Goal: Check status: Check status

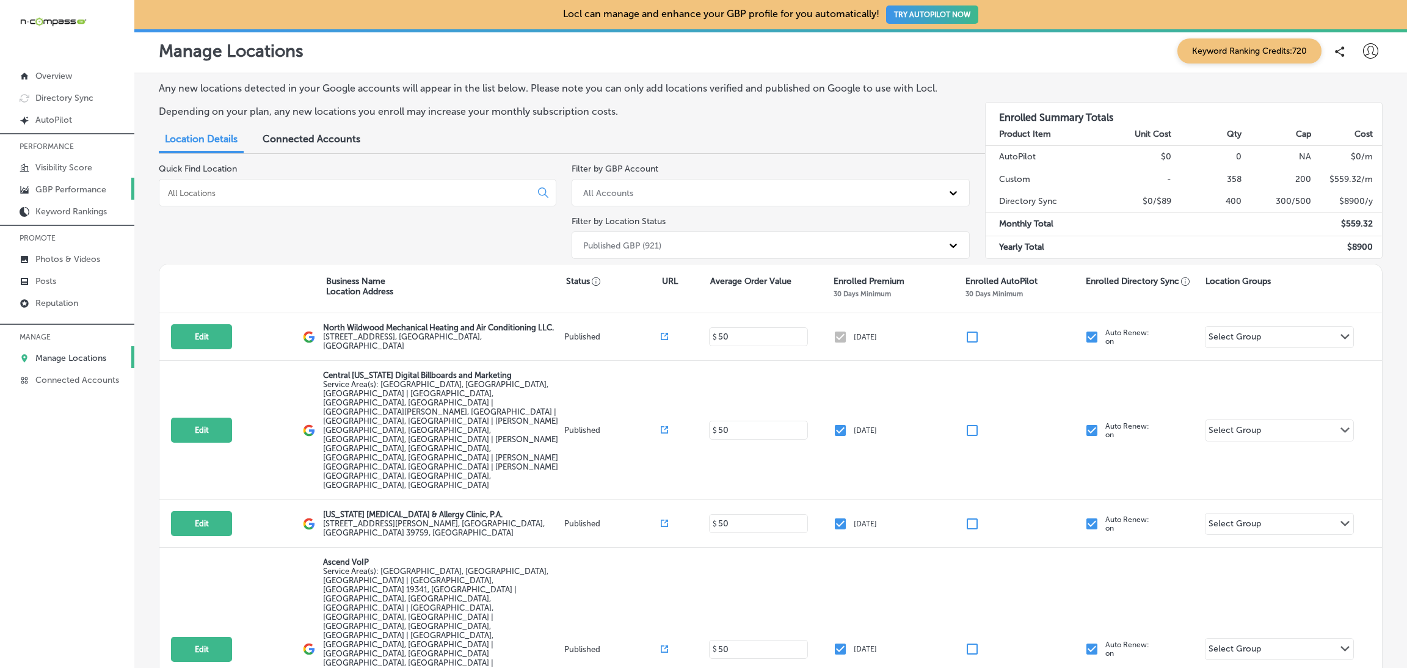
click at [58, 184] on p "GBP Performance" at bounding box center [70, 189] width 71 height 10
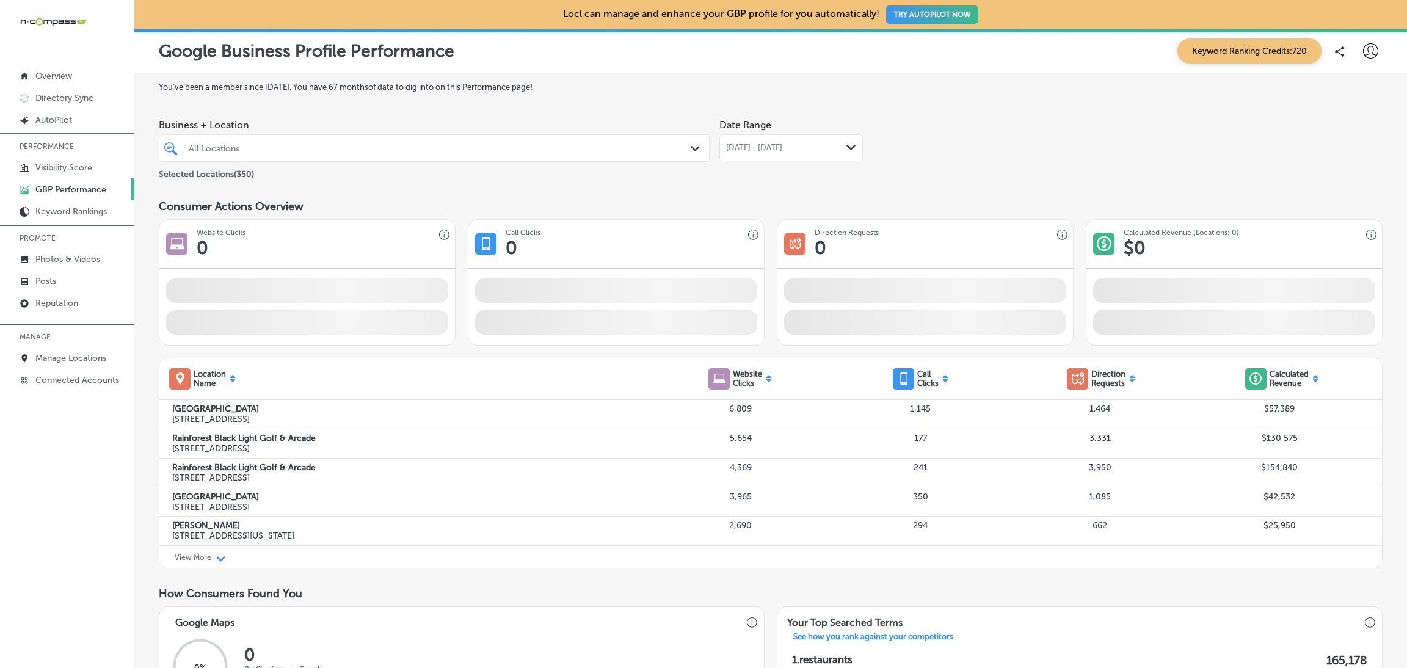
click at [644, 158] on div "All Locations" at bounding box center [434, 148] width 503 height 19
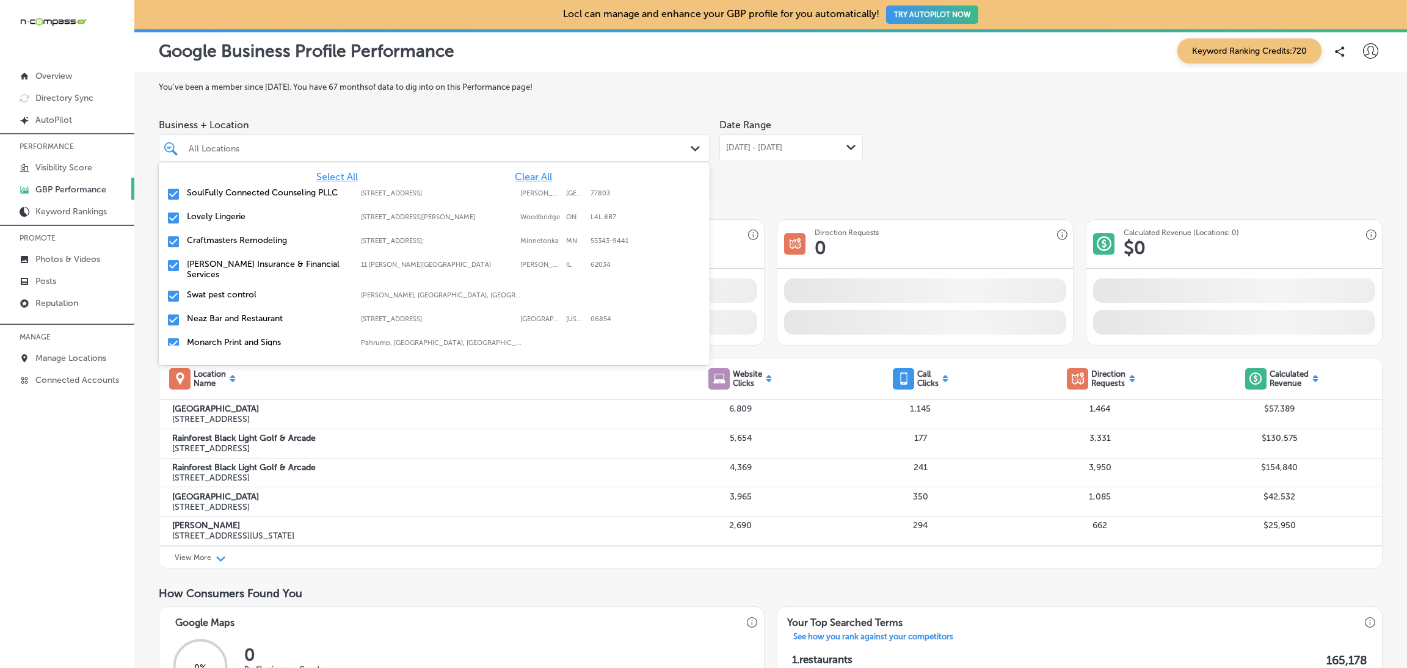
click at [515, 181] on span "Clear All" at bounding box center [533, 177] width 37 height 12
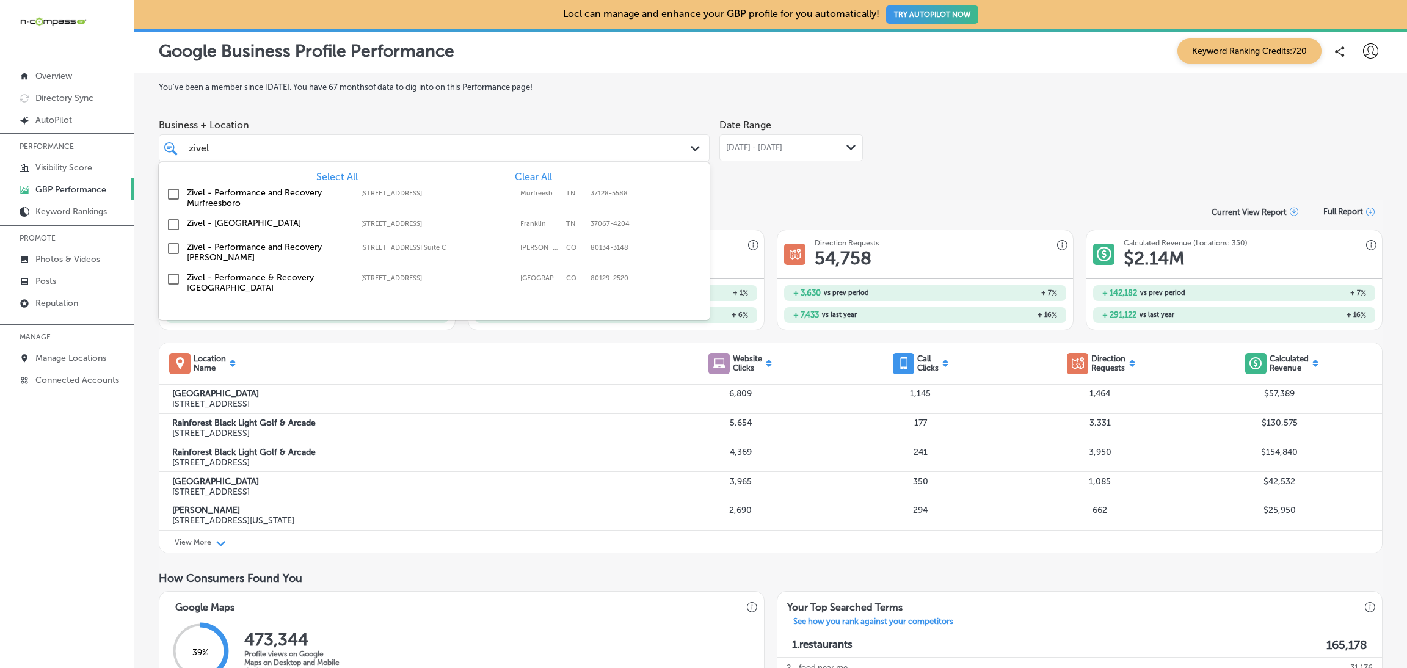
click at [252, 215] on div "Zivel - [GEOGRAPHIC_DATA] [STREET_ADDRESS] [STREET_ADDRESS]" at bounding box center [434, 224] width 541 height 19
type input "zivel"
click at [1019, 129] on div "Business + Location [STREET_ADDRESS]. [STREET_ADDRESS]. 5 results available for…" at bounding box center [770, 147] width 1223 height 68
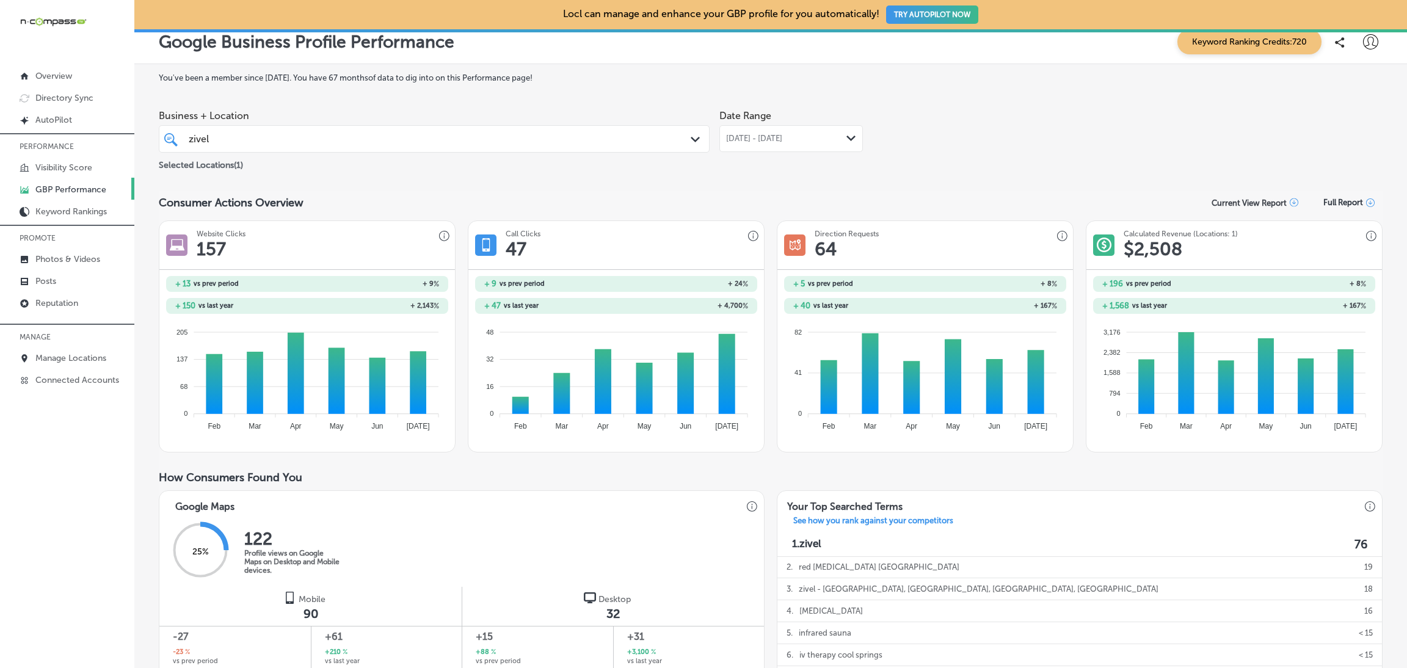
scroll to position [10, 0]
click at [730, 139] on span "[DATE] - [DATE]" at bounding box center [754, 138] width 56 height 10
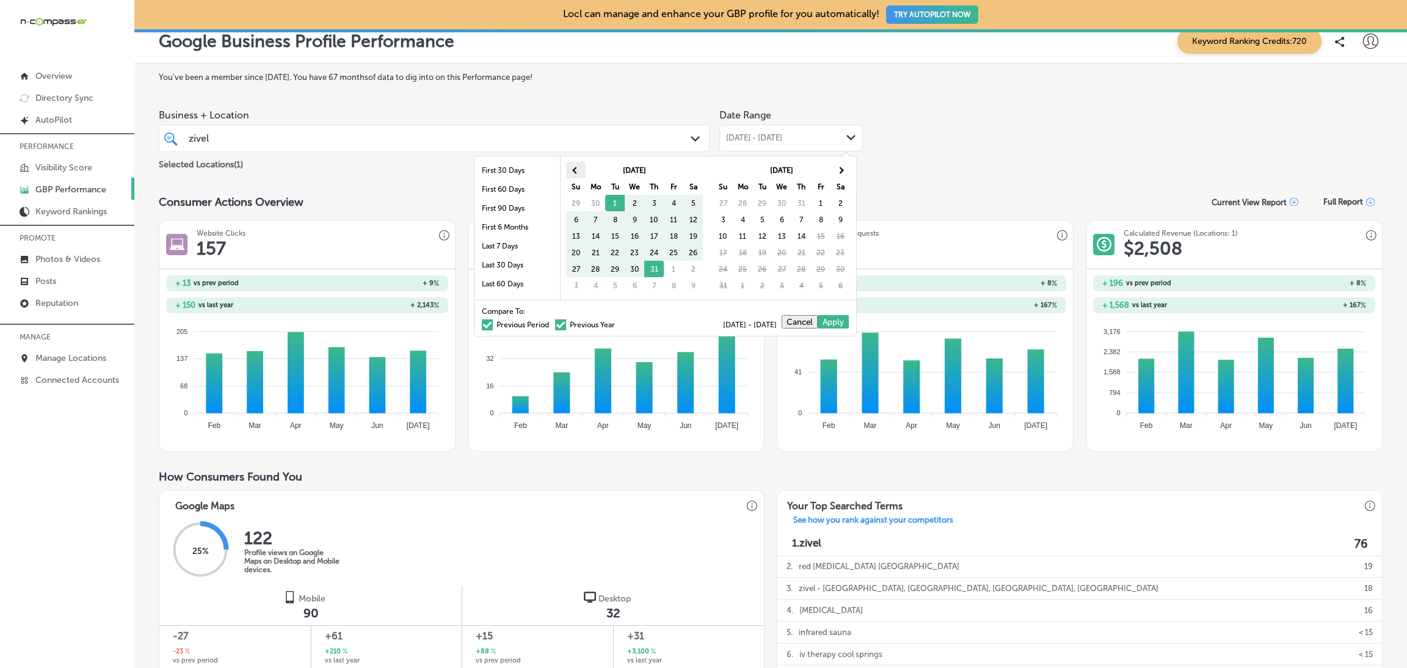
click at [573, 172] on th at bounding box center [576, 170] width 20 height 16
click at [834, 174] on th at bounding box center [840, 170] width 20 height 16
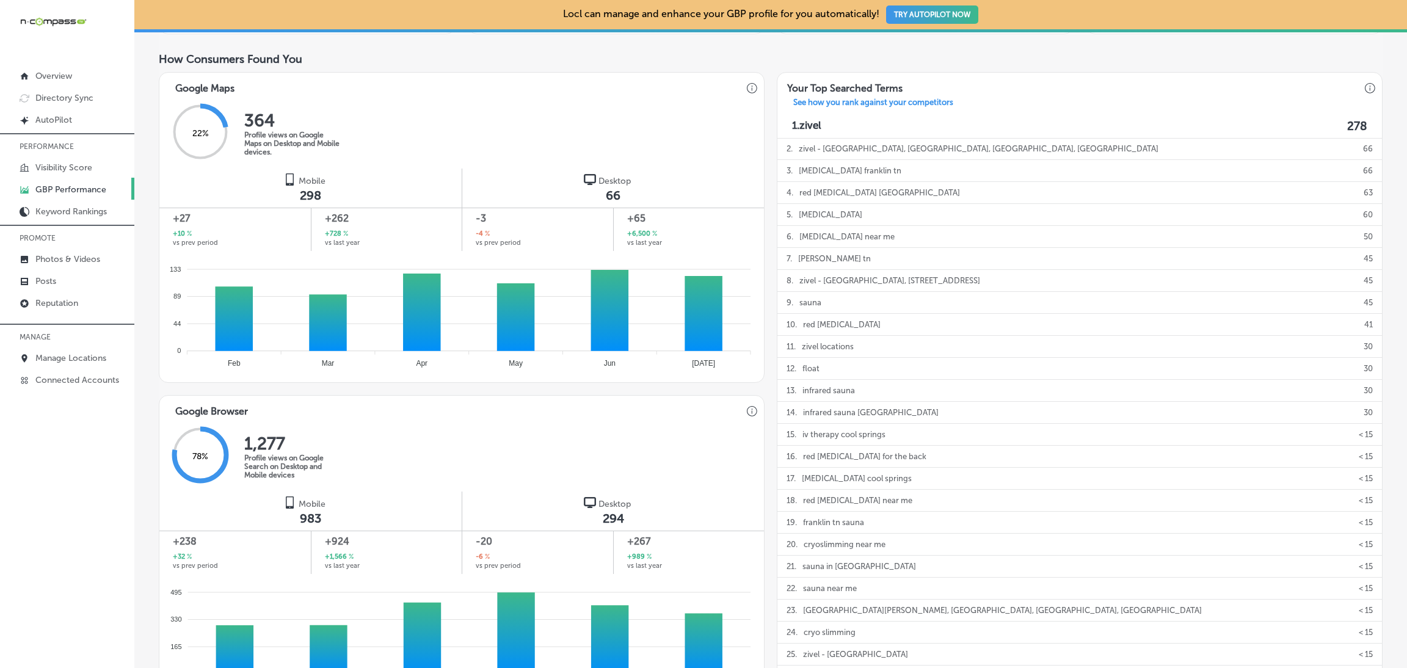
scroll to position [0, 0]
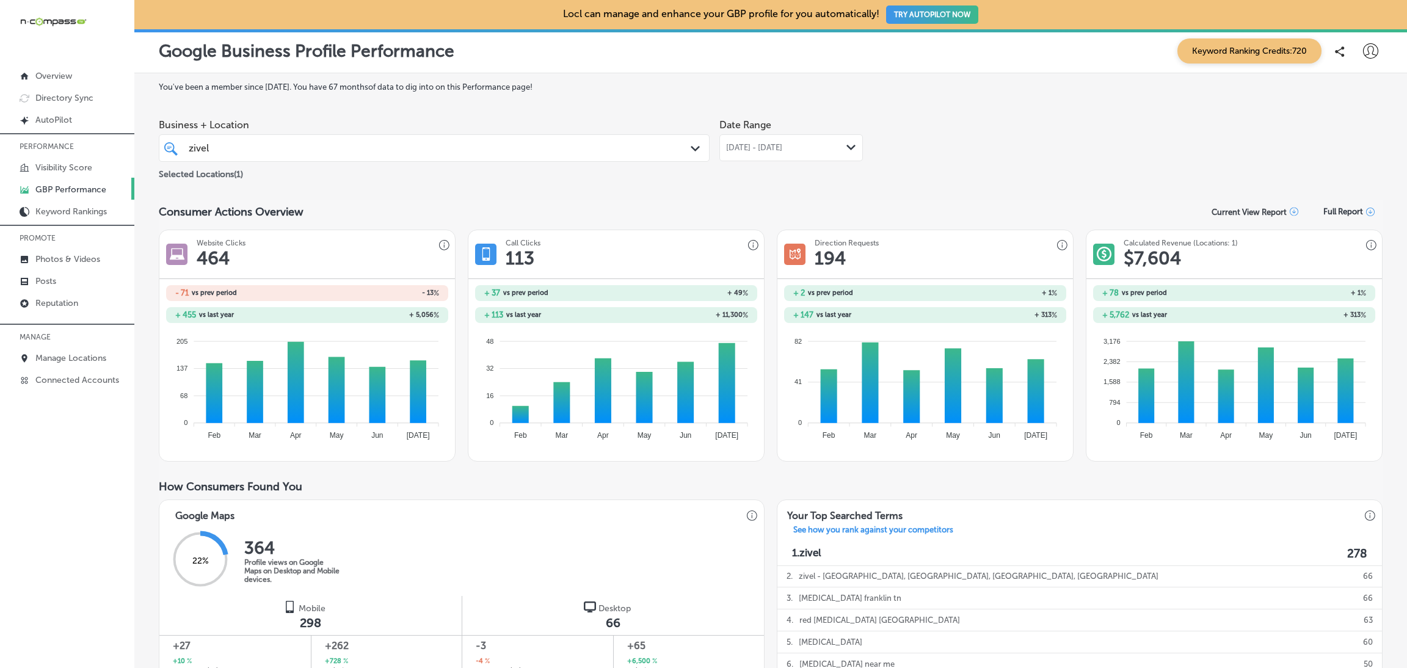
click at [745, 143] on span "[DATE] - [DATE]" at bounding box center [754, 148] width 56 height 10
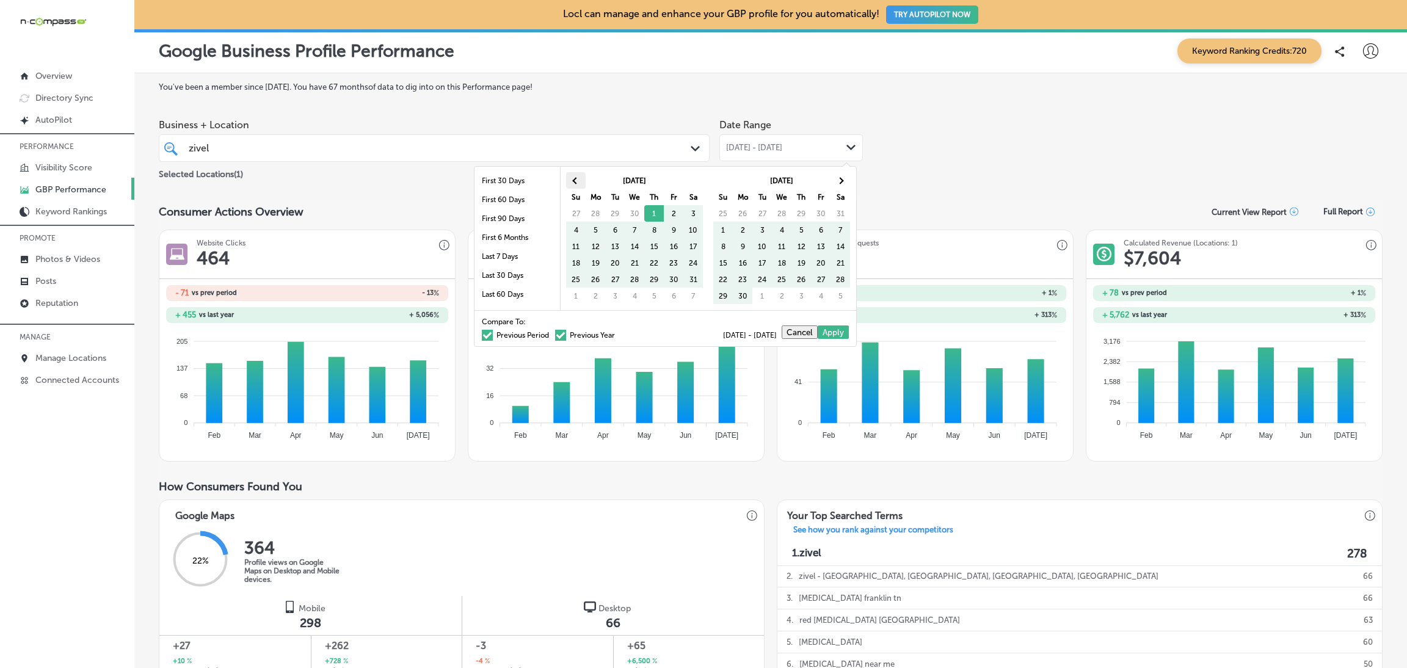
click at [579, 181] on th at bounding box center [576, 180] width 20 height 16
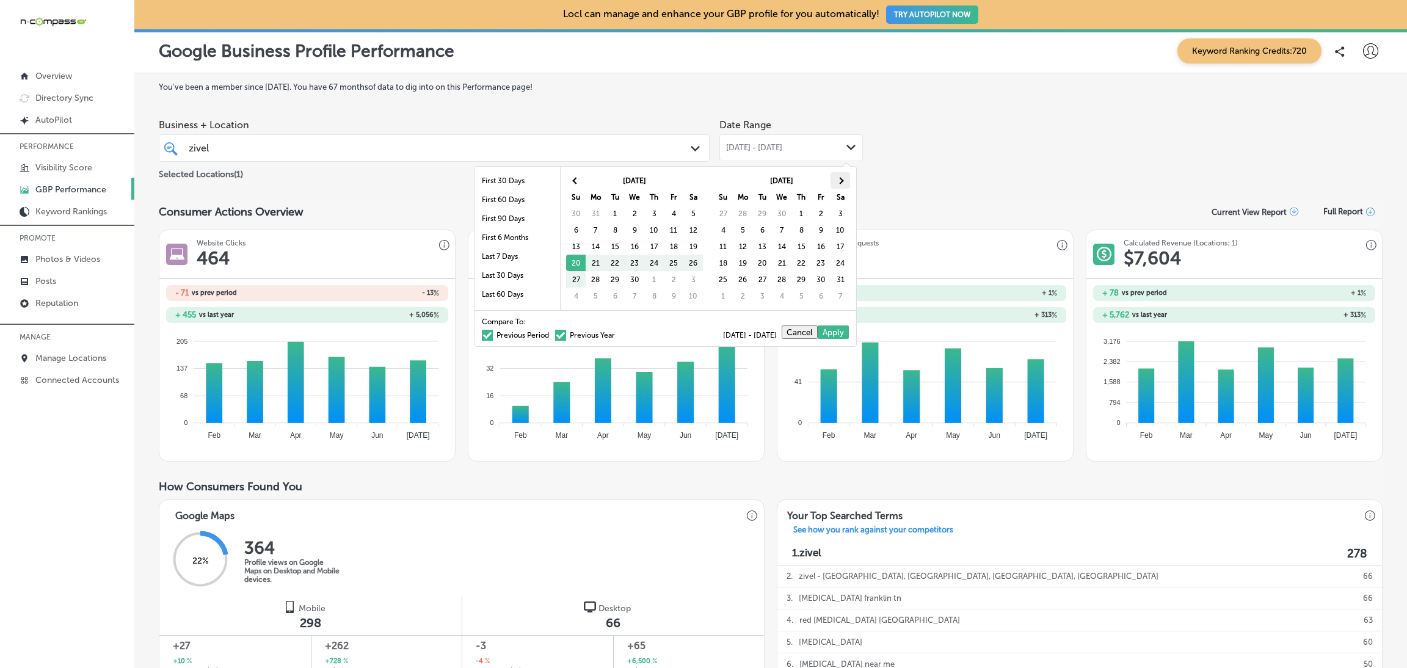
click at [841, 175] on th at bounding box center [840, 180] width 20 height 16
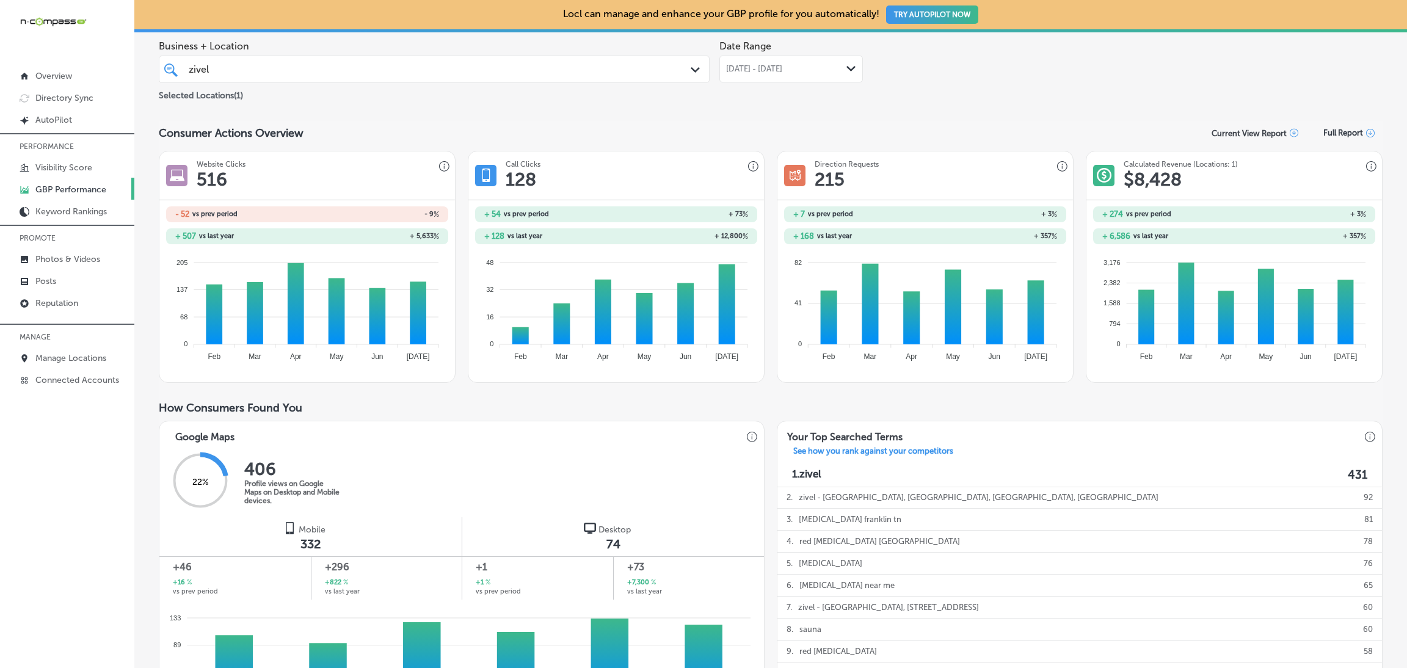
scroll to position [78, 0]
click at [784, 78] on div "[DATE] - [DATE] Path Created with Sketch." at bounding box center [790, 70] width 143 height 27
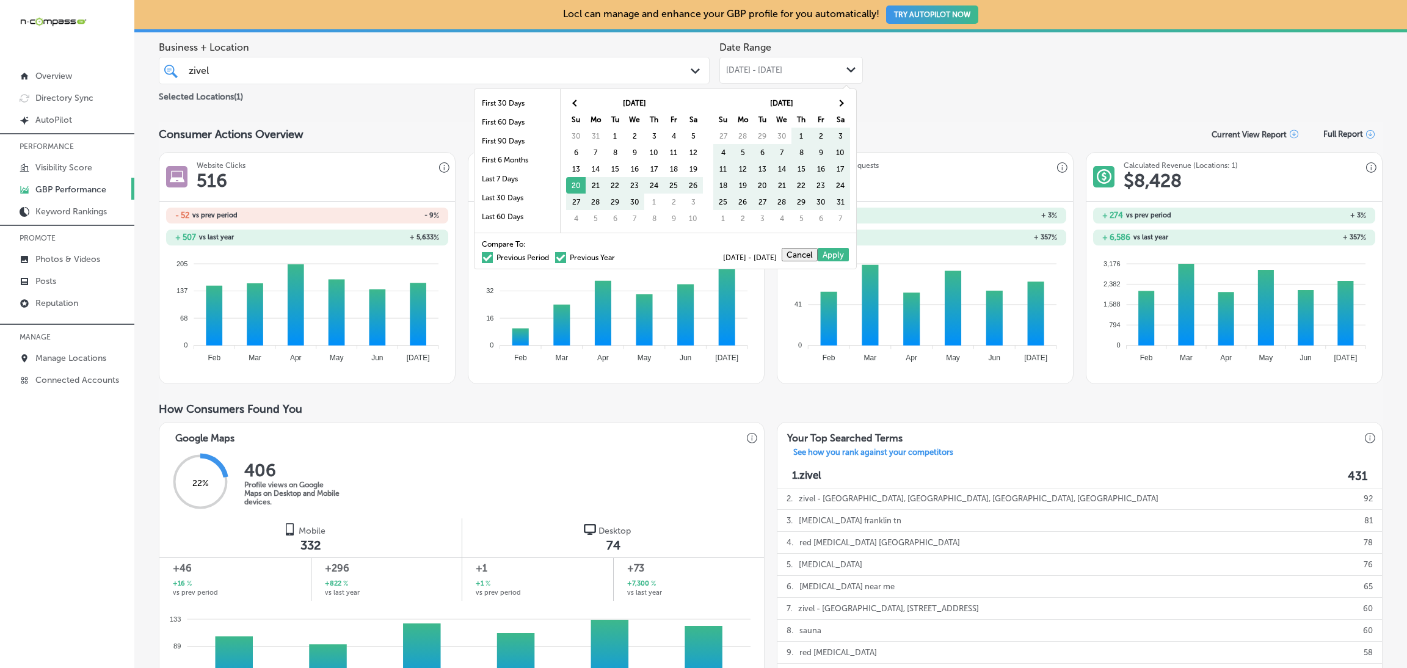
click at [571, 250] on div "Compare To: Previous Period Previous Year" at bounding box center [548, 251] width 133 height 21
click at [578, 260] on label "Previous Year" at bounding box center [585, 257] width 60 height 7
click at [617, 256] on input "Previous Year" at bounding box center [617, 256] width 0 height 0
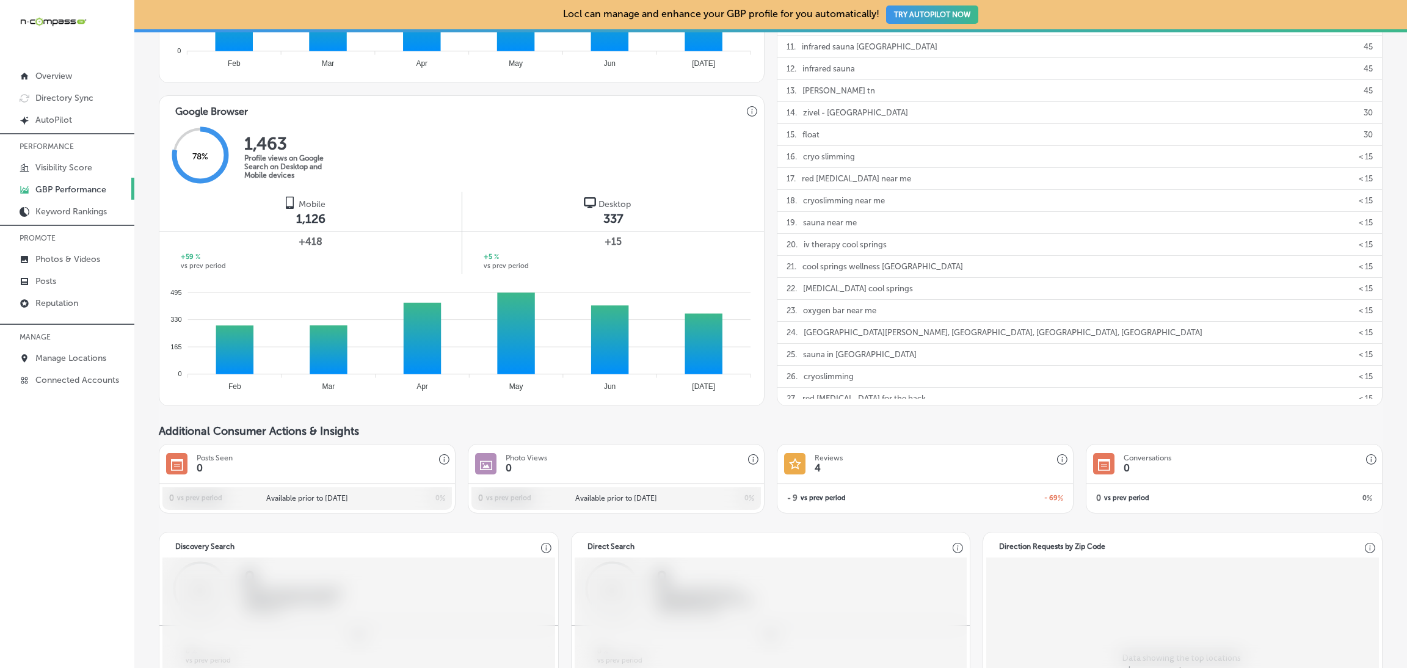
scroll to position [711, 0]
